Goal: Navigation & Orientation: Find specific page/section

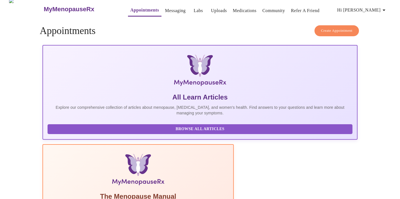
scroll to position [5, 0]
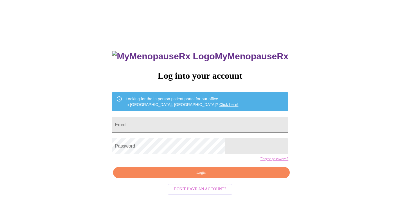
scroll to position [5, 0]
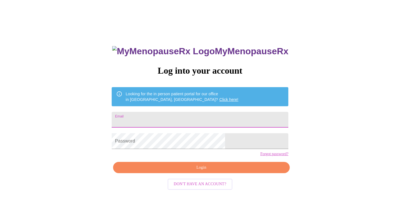
click at [181, 118] on input "Email" at bounding box center [200, 120] width 176 height 16
click at [189, 122] on input "[EMAIL_ADDRESS][DOMAIN_NAME]" at bounding box center [200, 120] width 176 height 16
type input "[EMAIL_ADDRESS][DOMAIN_NAME]"
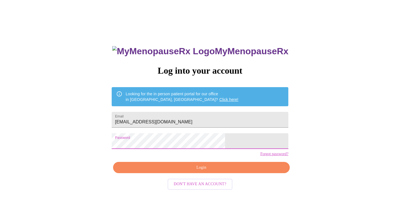
scroll to position [8, 0]
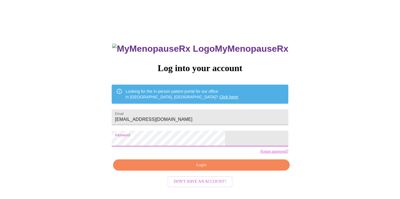
click at [219, 169] on span "Login" at bounding box center [201, 165] width 164 height 7
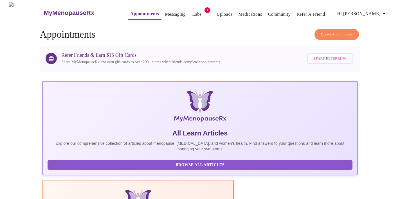
click at [192, 11] on link "Labs" at bounding box center [196, 14] width 9 height 8
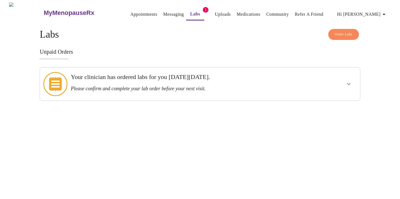
click at [163, 12] on link "Messaging" at bounding box center [173, 14] width 21 height 8
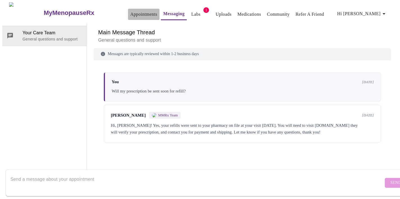
click at [130, 10] on link "Appointments" at bounding box center [143, 14] width 27 height 8
